Goal: Transaction & Acquisition: Book appointment/travel/reservation

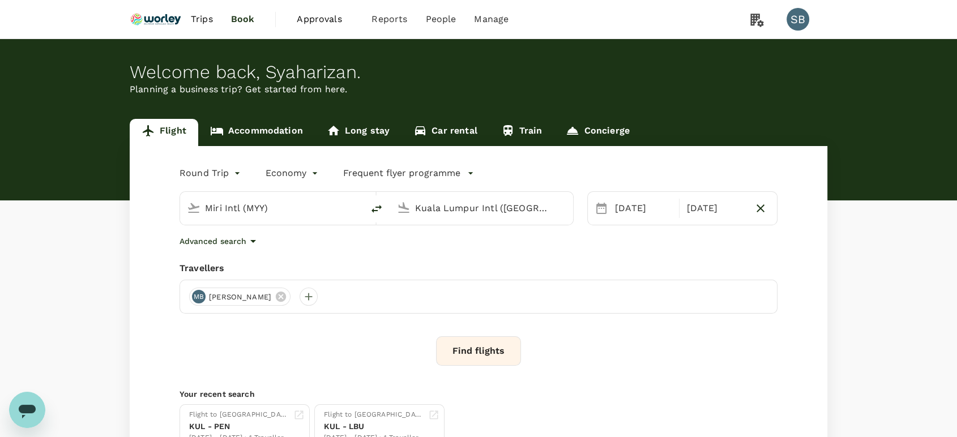
click at [380, 207] on icon "delete" at bounding box center [376, 209] width 10 height 8
type input "Kuala Lumpur Intl (KUL)"
click at [427, 202] on input "Miri Intl (MYY)" at bounding box center [482, 208] width 134 height 18
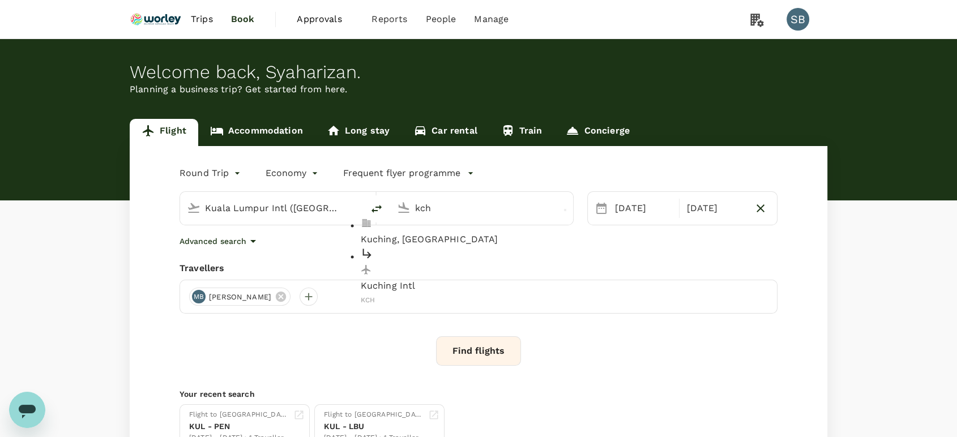
click at [439, 280] on p "Kuching Intl" at bounding box center [491, 287] width 260 height 14
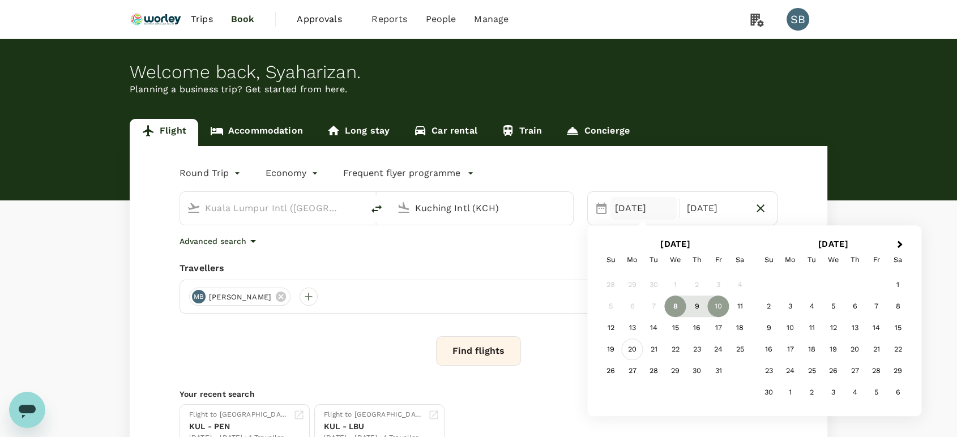
type input "Kuching Intl (KCH)"
click at [635, 343] on div "20" at bounding box center [633, 350] width 22 height 22
click at [660, 349] on div "21" at bounding box center [654, 350] width 22 height 22
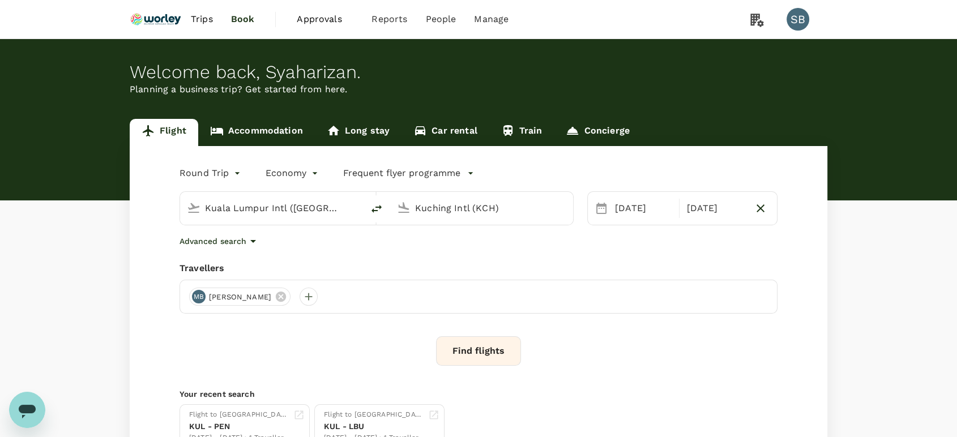
click at [460, 353] on button "Find flights" at bounding box center [478, 350] width 85 height 29
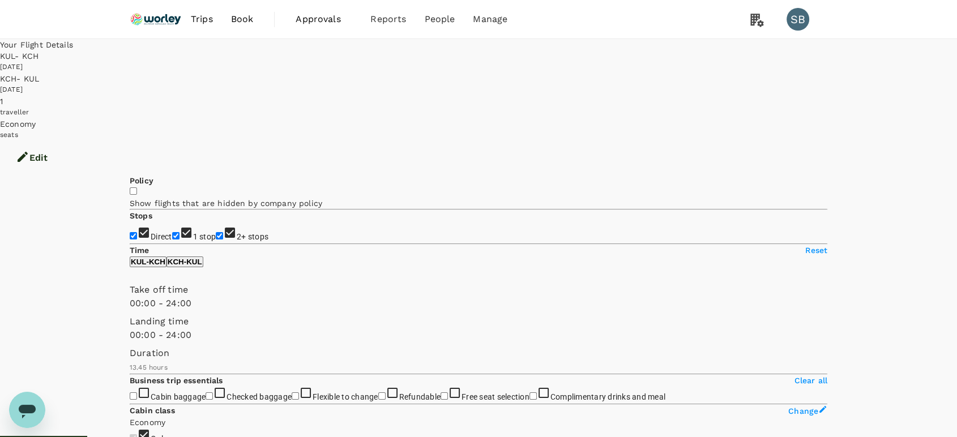
click at [216, 232] on input "2+ stops" at bounding box center [219, 235] width 7 height 7
checkbox input "false"
click at [172, 232] on input "1 stop" at bounding box center [175, 235] width 7 height 7
checkbox input "false"
type input "1570"
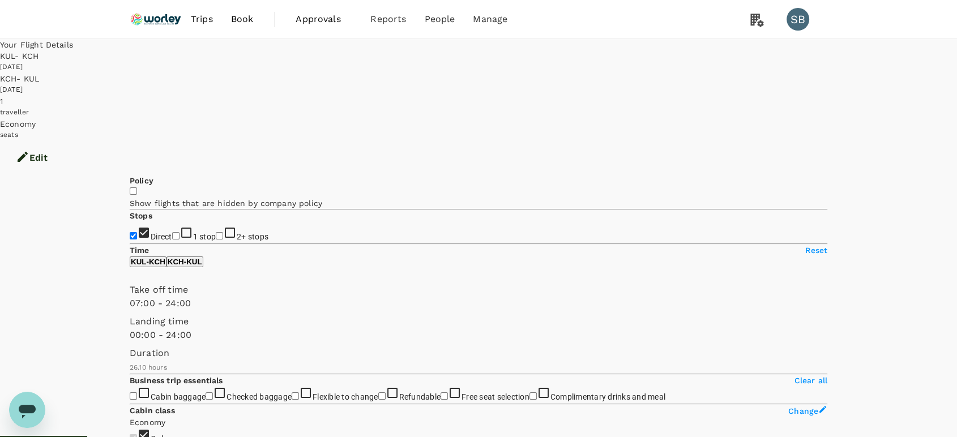
type input "450"
drag, startPoint x: 135, startPoint y: 334, endPoint x: 183, endPoint y: 345, distance: 50.0
click at [130, 310] on span at bounding box center [130, 310] width 0 height 0
type input "660"
drag, startPoint x: 296, startPoint y: 335, endPoint x: 211, endPoint y: 336, distance: 84.9
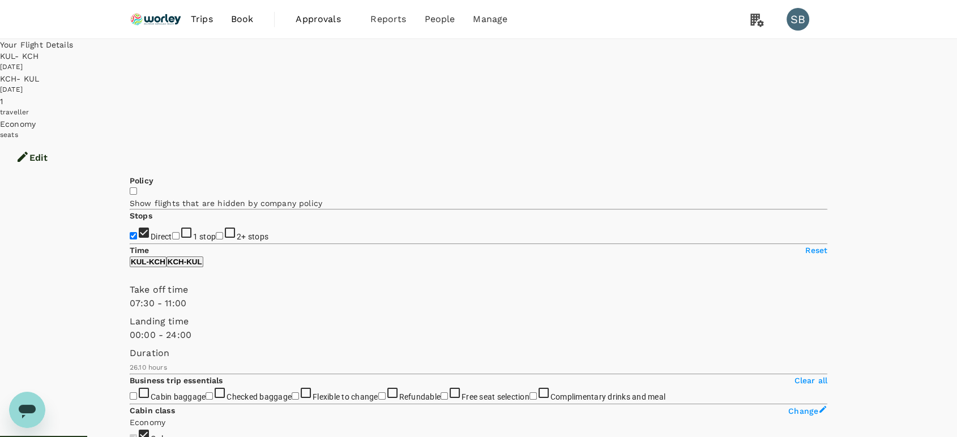
click at [130, 310] on span at bounding box center [130, 310] width 0 height 0
click at [202, 266] on p "KCH - KUL" at bounding box center [185, 262] width 35 height 8
type input "1080"
drag, startPoint x: 128, startPoint y: 336, endPoint x: 262, endPoint y: 351, distance: 134.5
click at [262, 351] on div "Take off time 18:00 - 24:00 Landing time 00:00 - 24:00 Duration 16.5 hours" at bounding box center [476, 326] width 702 height 95
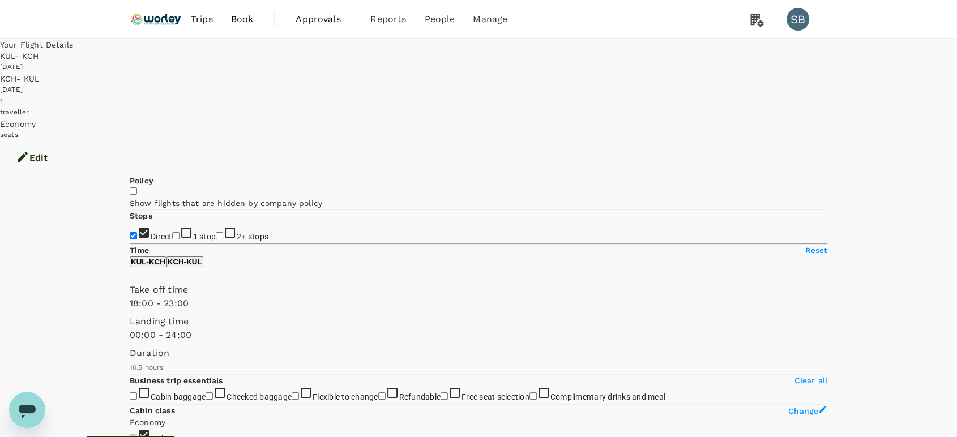
type input "1260"
drag, startPoint x: 298, startPoint y: 337, endPoint x: 281, endPoint y: 337, distance: 17.0
click at [130, 310] on span at bounding box center [130, 310] width 0 height 0
click at [165, 266] on p "KUL - KCH" at bounding box center [148, 262] width 35 height 8
type input "390"
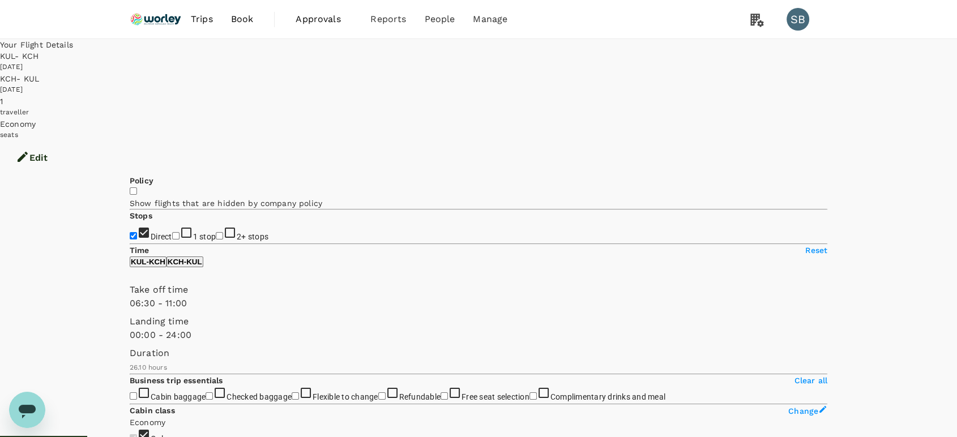
click at [130, 310] on span at bounding box center [130, 310] width 0 height 0
click at [202, 266] on p "KCH - KUL" at bounding box center [185, 262] width 35 height 8
drag, startPoint x: 279, startPoint y: 340, endPoint x: 273, endPoint y: 337, distance: 6.6
click at [130, 310] on span at bounding box center [130, 310] width 0 height 0
type input "1200"
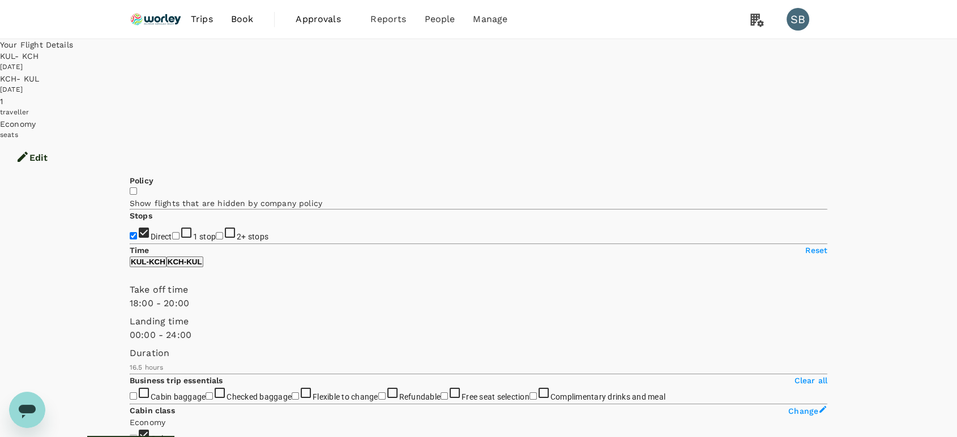
click at [130, 310] on span at bounding box center [130, 310] width 0 height 0
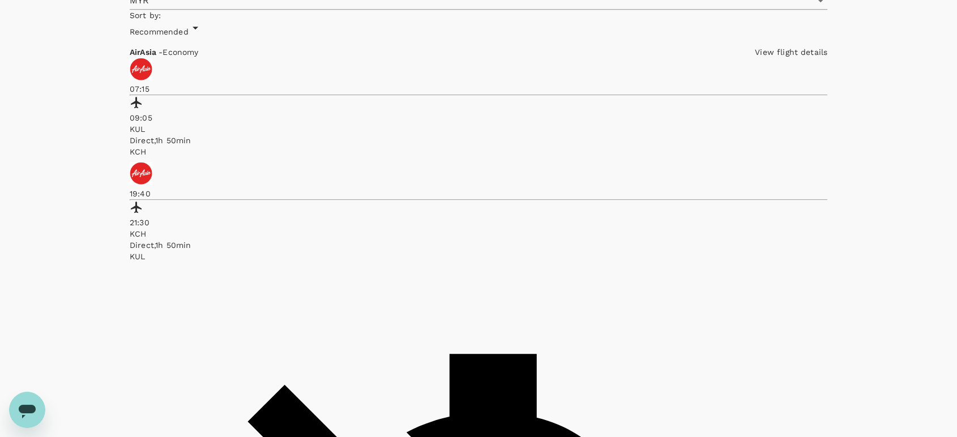
scroll to position [566, 0]
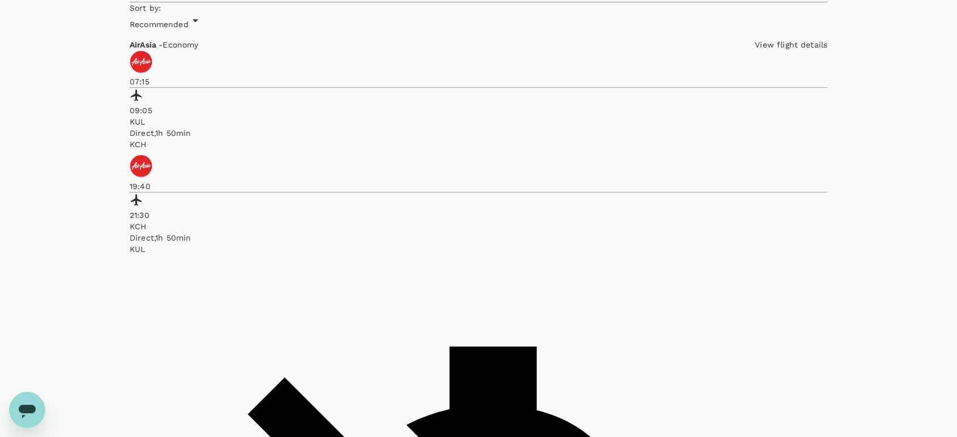
checkbox input "true"
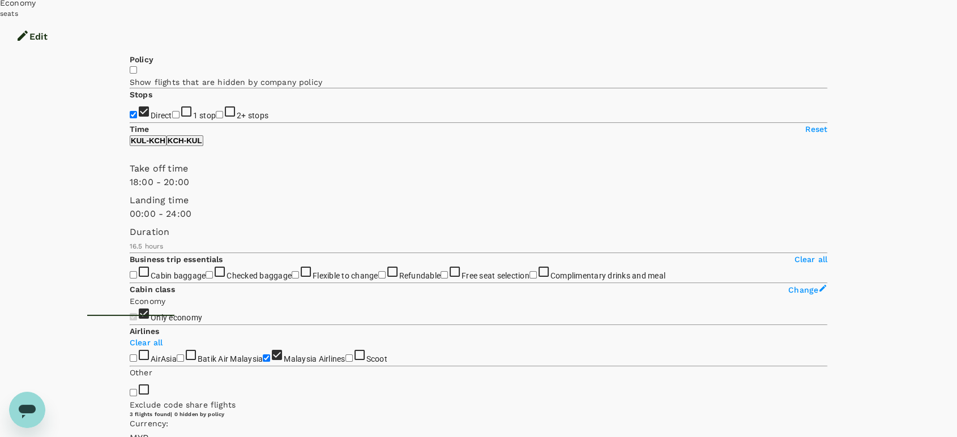
scroll to position [93, 0]
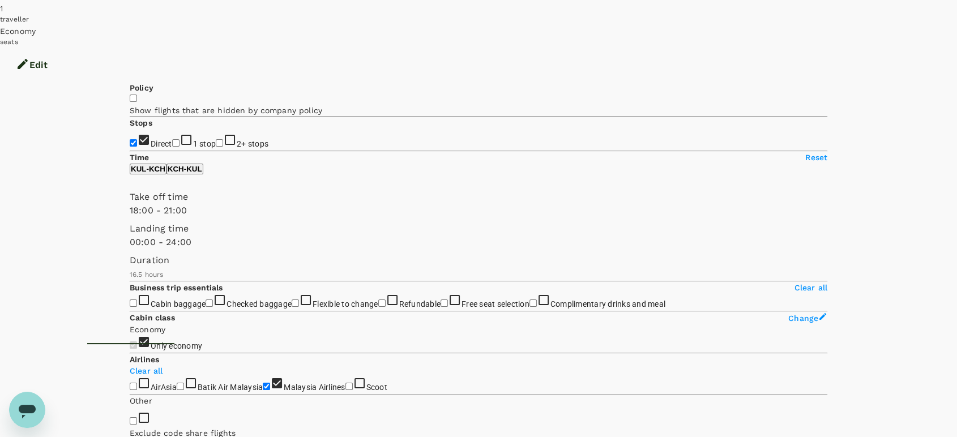
type input "1290"
drag, startPoint x: 277, startPoint y: 238, endPoint x: 287, endPoint y: 238, distance: 9.1
click at [130, 217] on span at bounding box center [130, 217] width 0 height 0
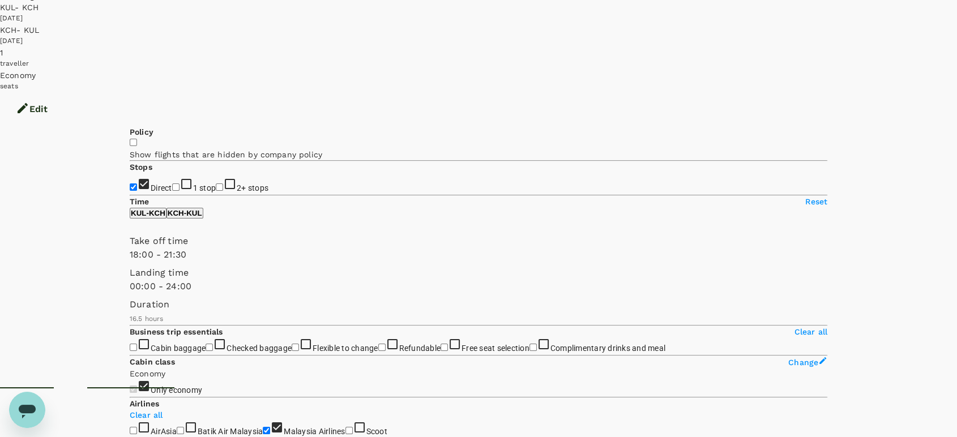
scroll to position [0, 0]
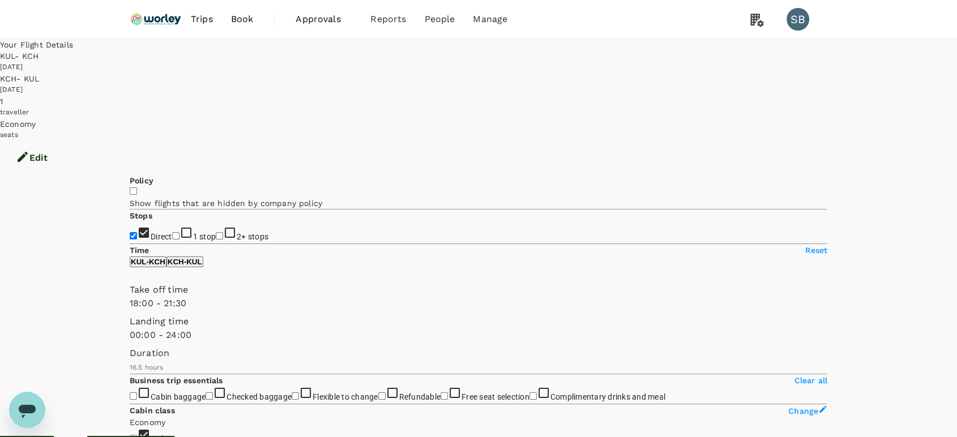
click at [144, 14] on img at bounding box center [156, 19] width 52 height 25
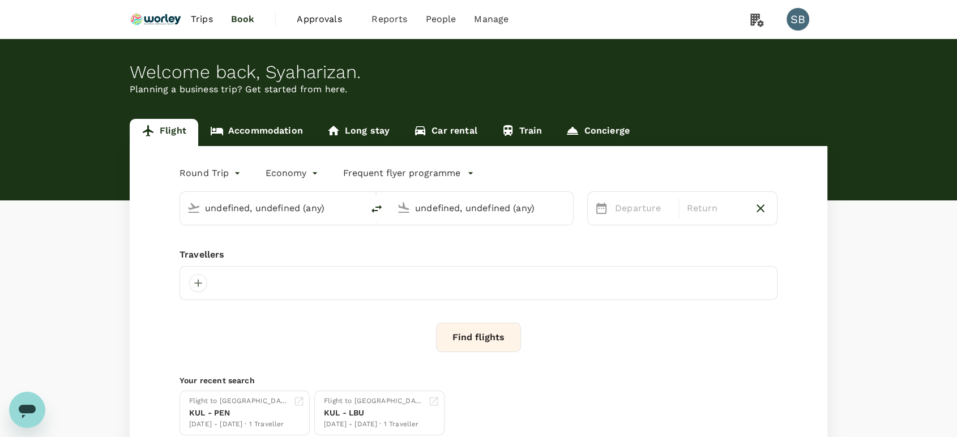
type input "Kuala Lumpur Intl (KUL)"
type input "Kuching Intl (KCH)"
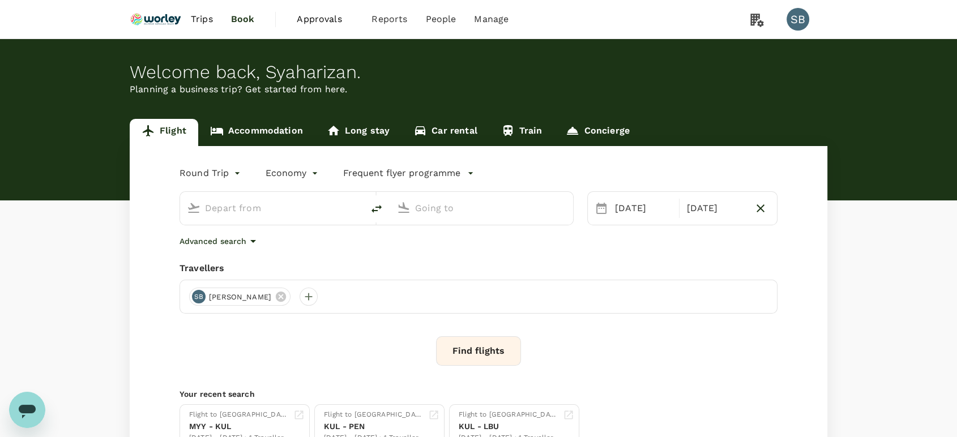
type input "Kuala Lumpur Intl (KUL)"
type input "Kuching Intl (KCH)"
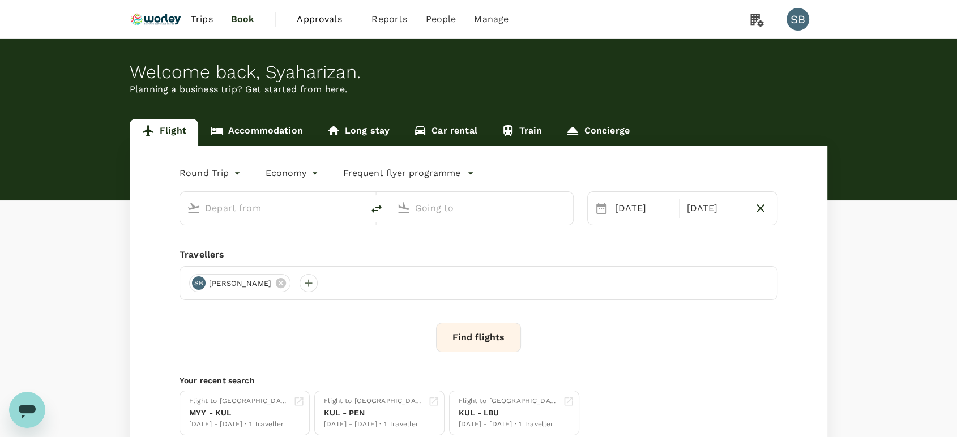
type input "Kuala Lumpur Intl (KUL)"
type input "Kuching Intl (KCH)"
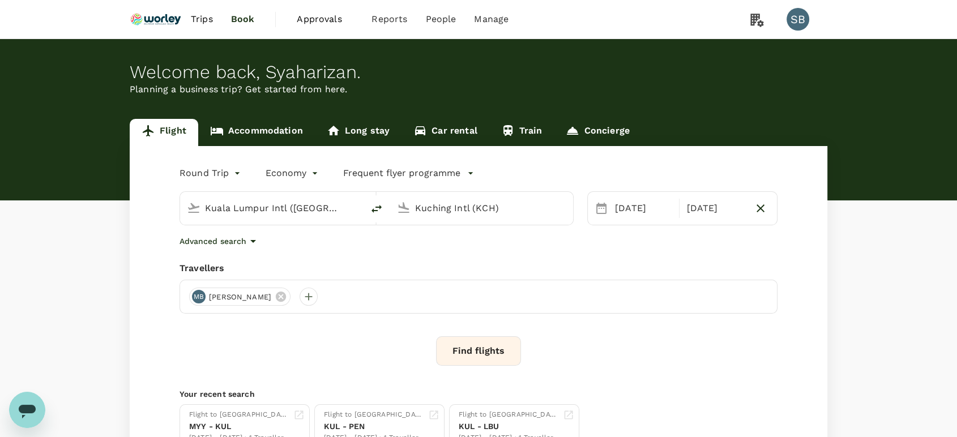
click at [254, 129] on link "Accommodation" at bounding box center [256, 132] width 117 height 27
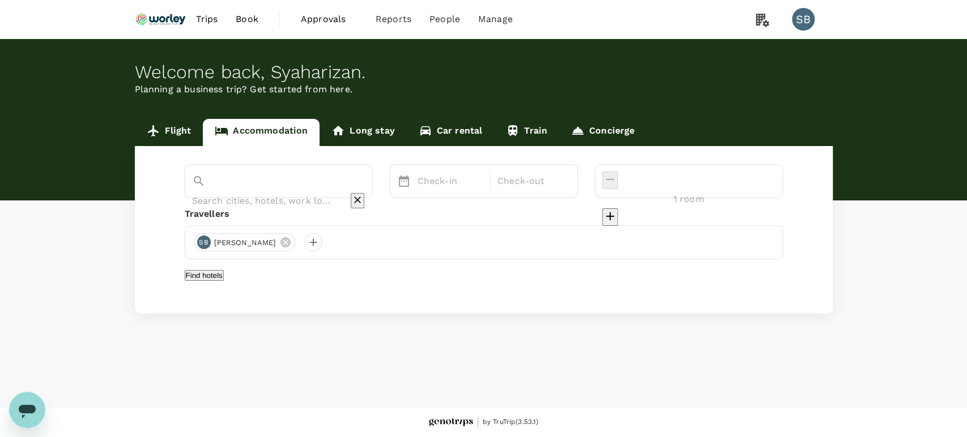
click at [254, 192] on div at bounding box center [278, 201] width 173 height 18
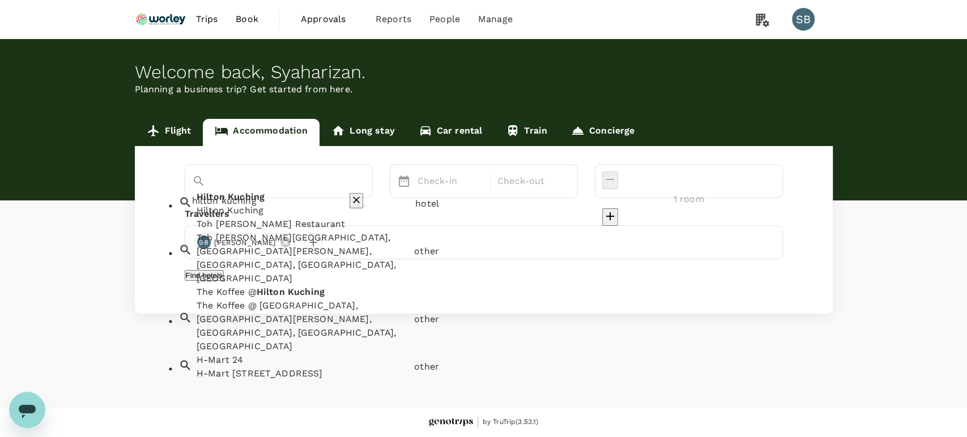
click at [247, 218] on div "Hilton Kuching" at bounding box center [303, 211] width 214 height 14
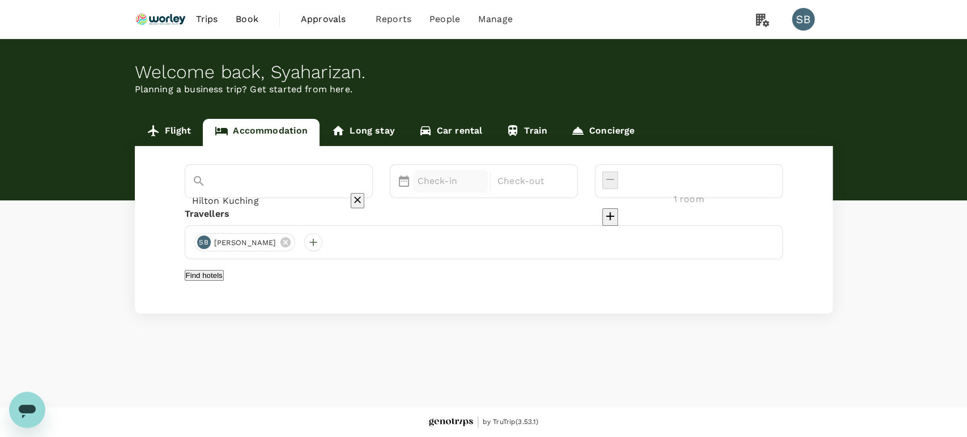
type input "Hilton Kuching"
click at [475, 183] on p "Check-in" at bounding box center [450, 181] width 66 height 14
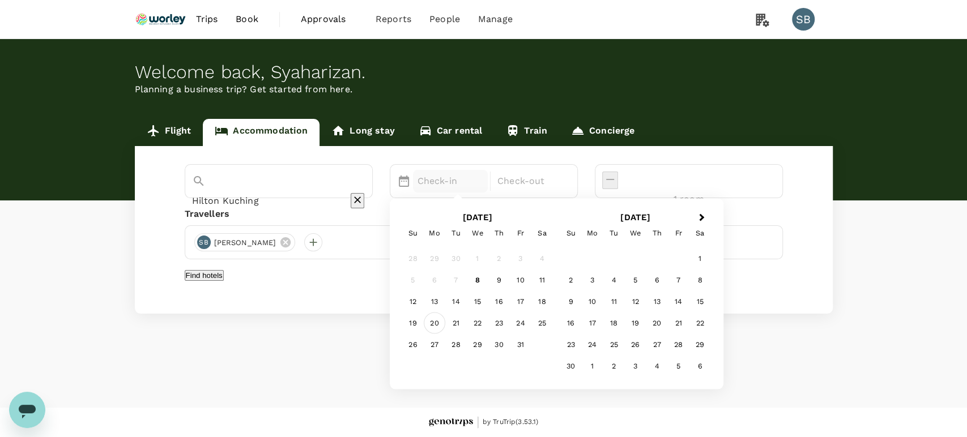
click at [445, 322] on div "20" at bounding box center [435, 323] width 22 height 22
click at [467, 327] on div "21" at bounding box center [456, 323] width 22 height 22
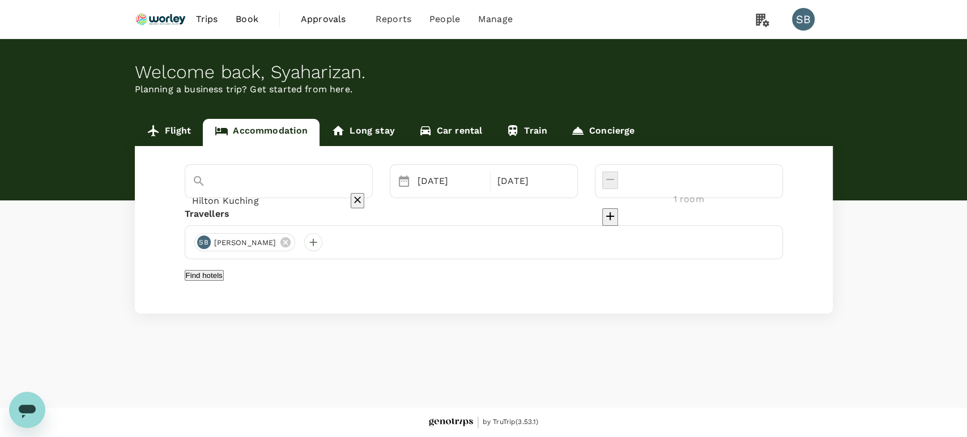
click at [490, 266] on div "Hilton Kuching Selected date: Monday, October 20th, 2025 20 Oct Selected date: …" at bounding box center [484, 230] width 698 height 168
click at [224, 278] on button "Find hotels" at bounding box center [204, 275] width 39 height 11
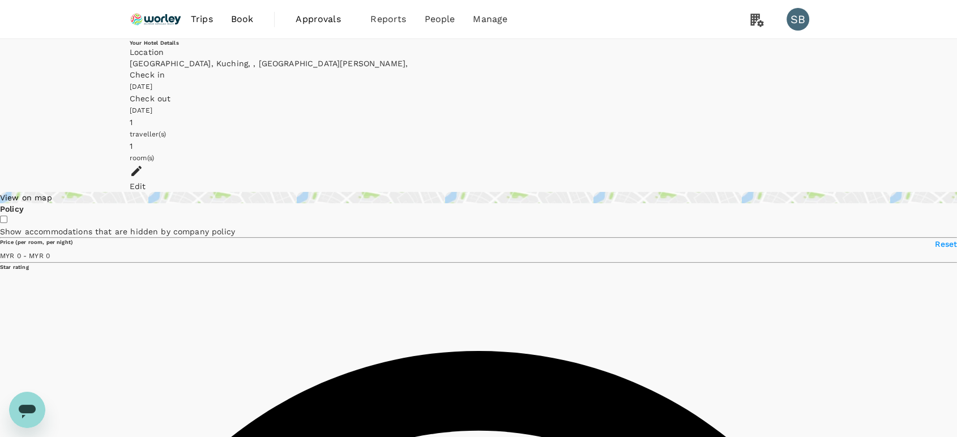
type input "MYR"
type input "537.57"
click at [143, 18] on img at bounding box center [156, 19] width 52 height 25
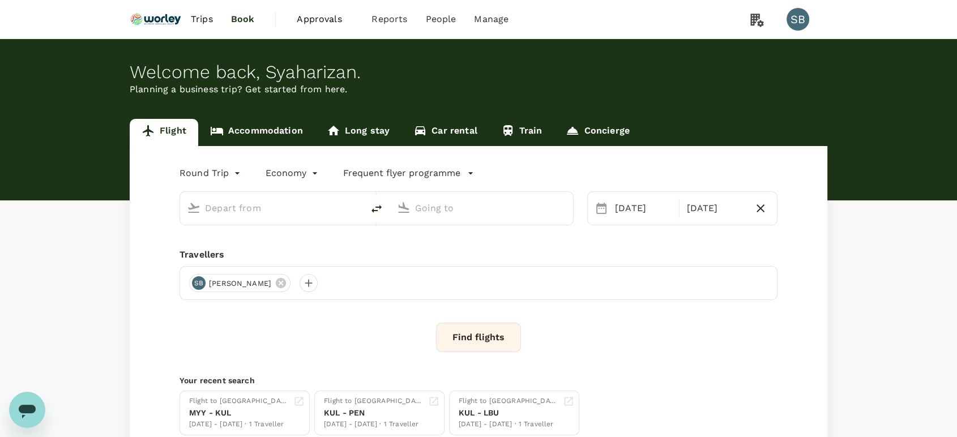
type input "Kuala Lumpur Intl (KUL)"
type input "Kuching Intl (KCH)"
type input "Kuala Lumpur Intl (KUL)"
type input "Kuching Intl (KCH)"
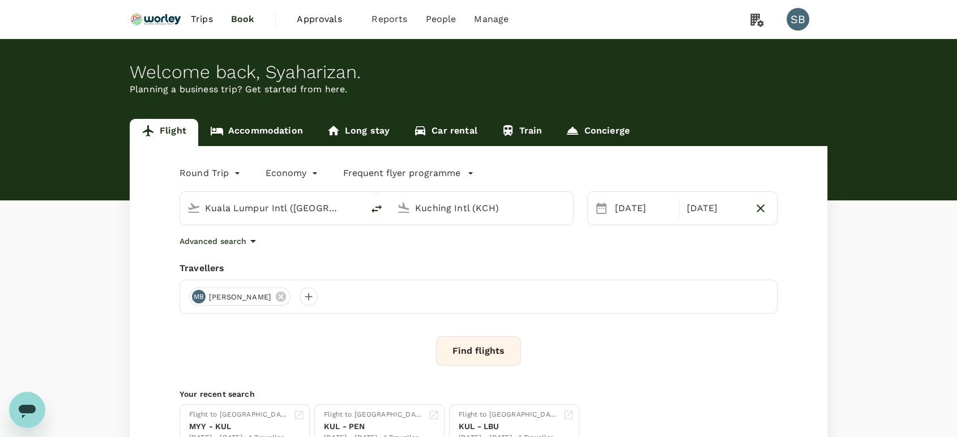
click at [273, 129] on link "Accommodation" at bounding box center [256, 132] width 117 height 27
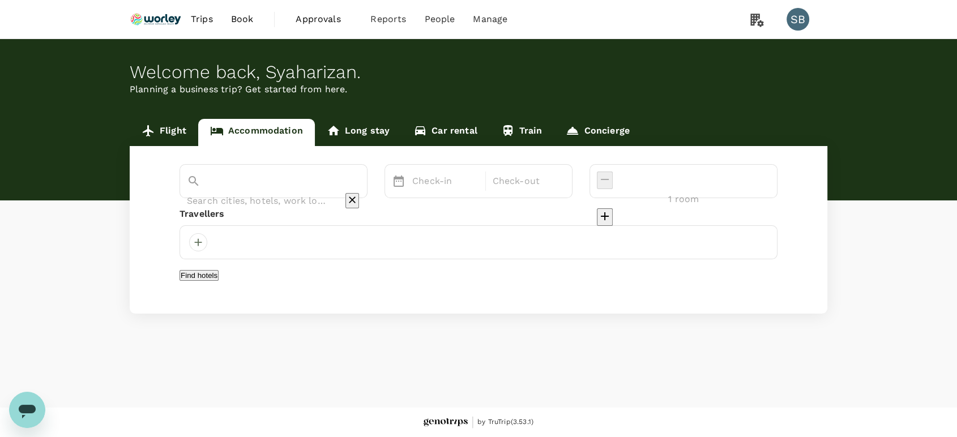
type input "Hilton Kuching"
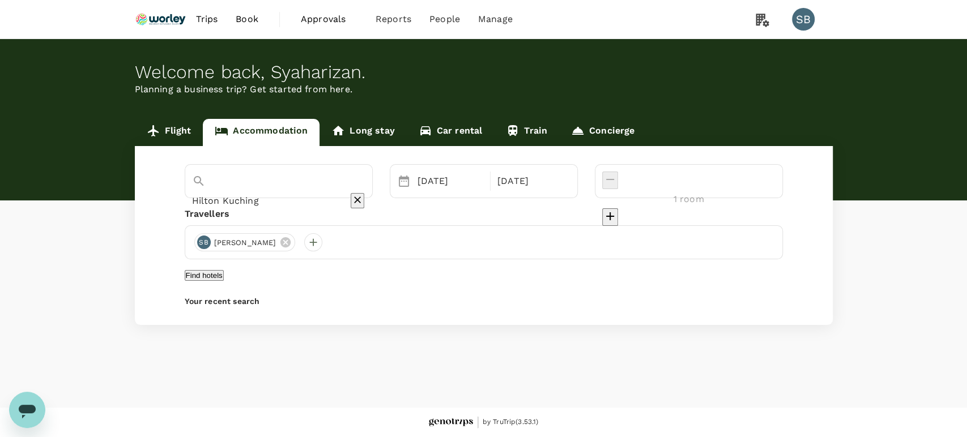
click at [224, 281] on button "Find hotels" at bounding box center [204, 275] width 39 height 11
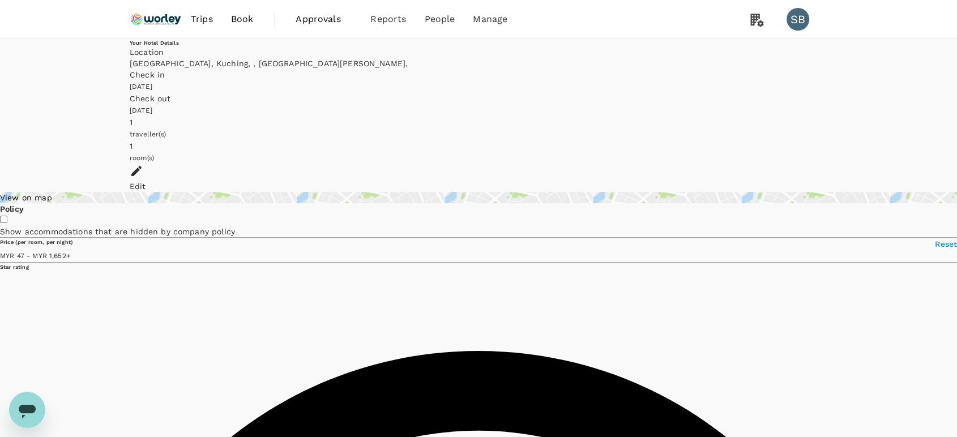
type input "1651.57"
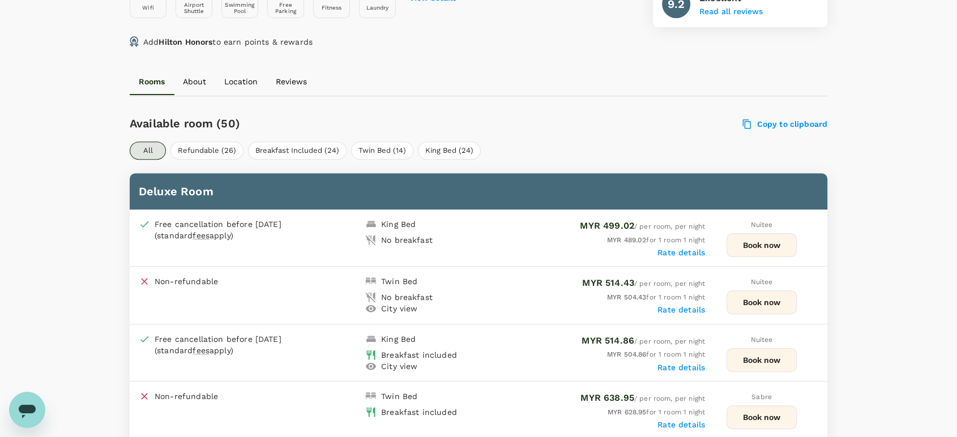
scroll to position [498, 0]
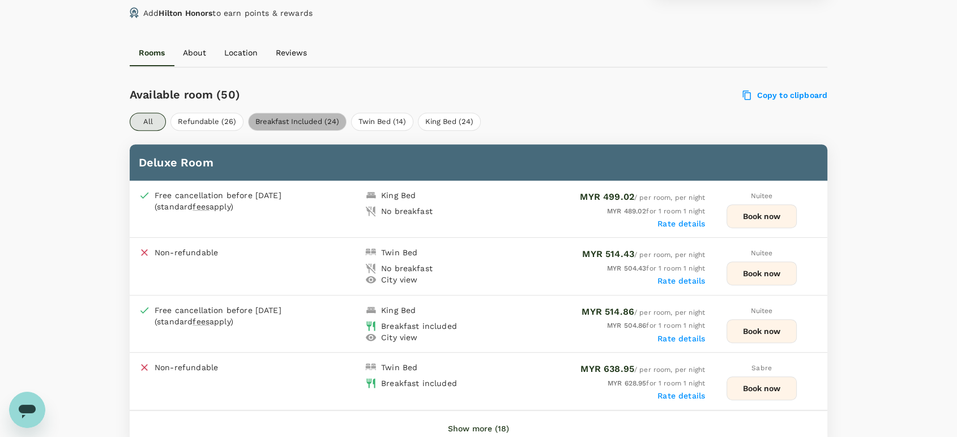
click at [283, 123] on button "Breakfast Included (24)" at bounding box center [297, 122] width 99 height 18
